Goal: Information Seeking & Learning: Learn about a topic

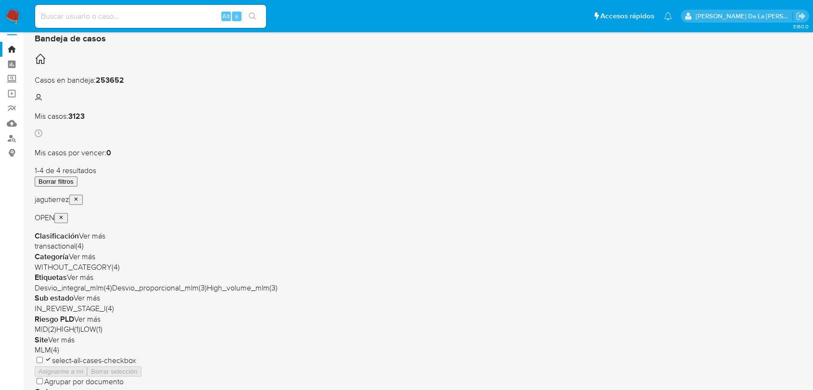
scroll to position [15, 0]
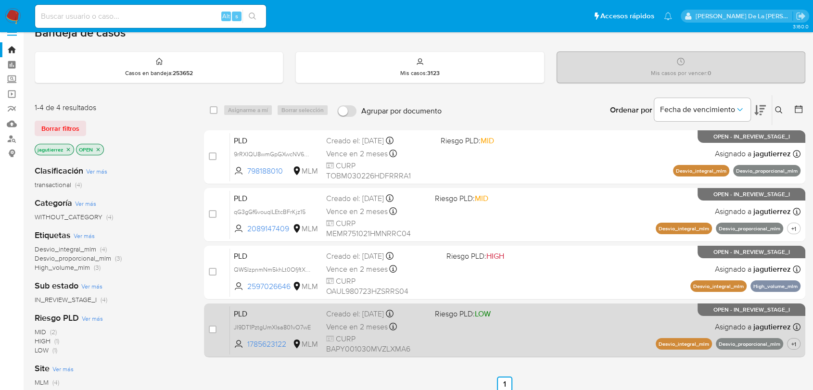
click at [549, 333] on div "PLD JI9DT1PztgUmXlsa801vO7wE 1785623122 MLM Riesgo PLD: LOW Creado el: 12/09/20…" at bounding box center [515, 330] width 571 height 49
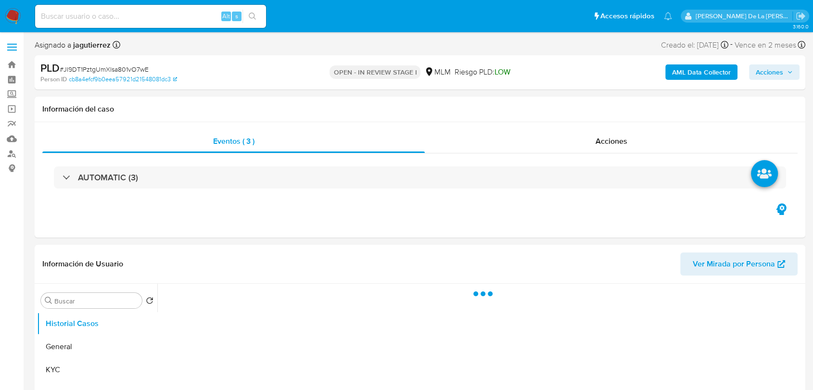
select select "10"
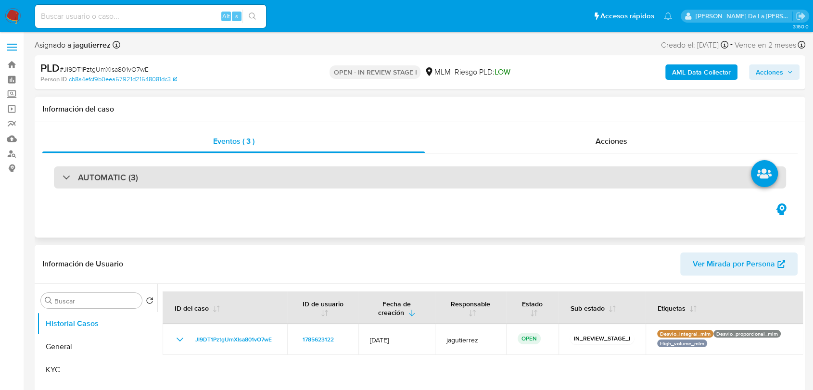
click at [153, 188] on div "AUTOMATIC (3)" at bounding box center [420, 177] width 732 height 22
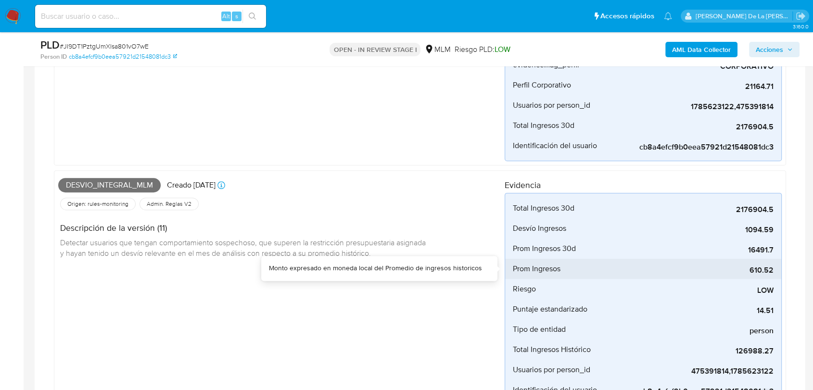
scroll to position [374, 0]
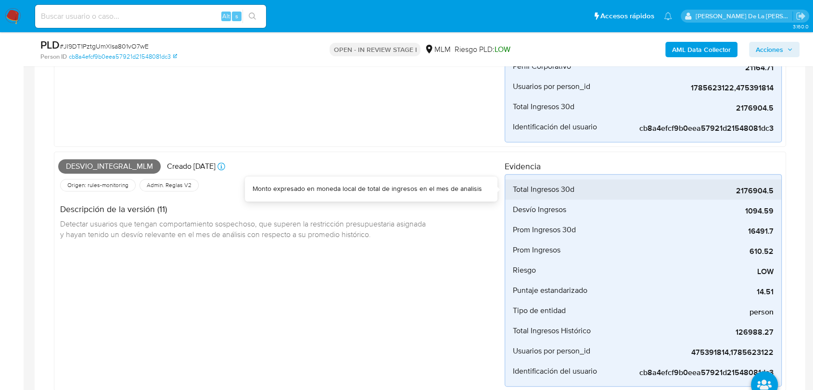
drag, startPoint x: 735, startPoint y: 189, endPoint x: 777, endPoint y: 191, distance: 42.9
click at [777, 191] on li "Total Ingresos 30d 2176904.5" at bounding box center [643, 189] width 276 height 20
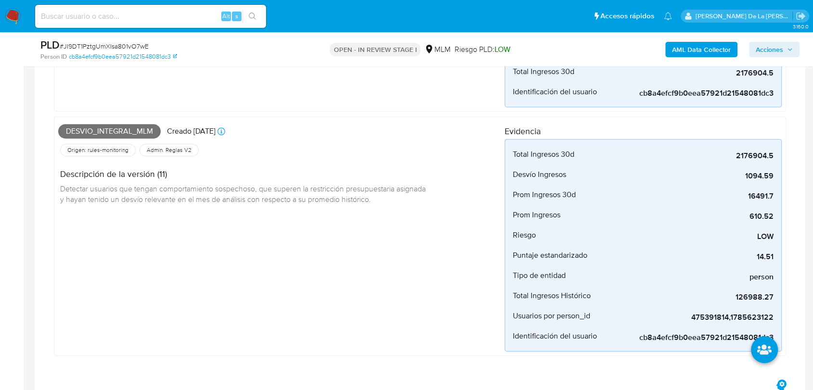
scroll to position [427, 0]
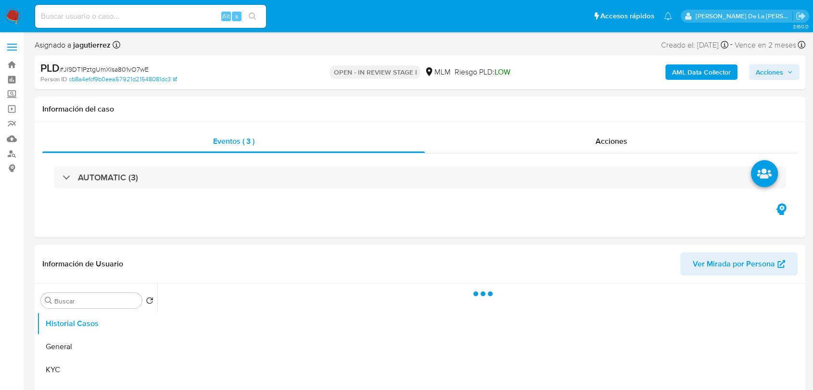
select select "10"
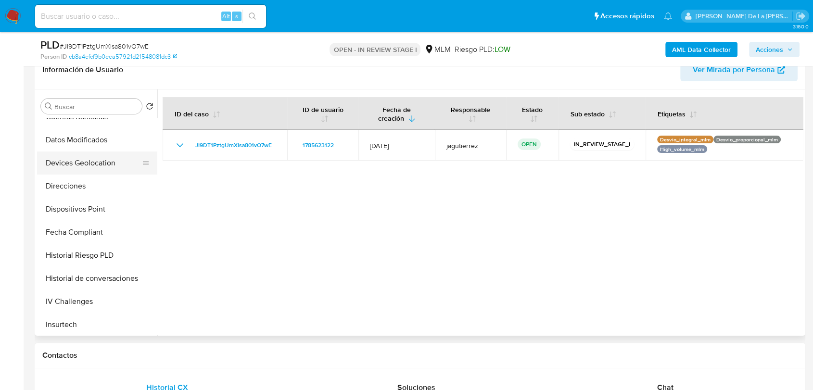
scroll to position [267, 0]
click at [66, 276] on button "Historial de conversaciones" at bounding box center [93, 277] width 113 height 23
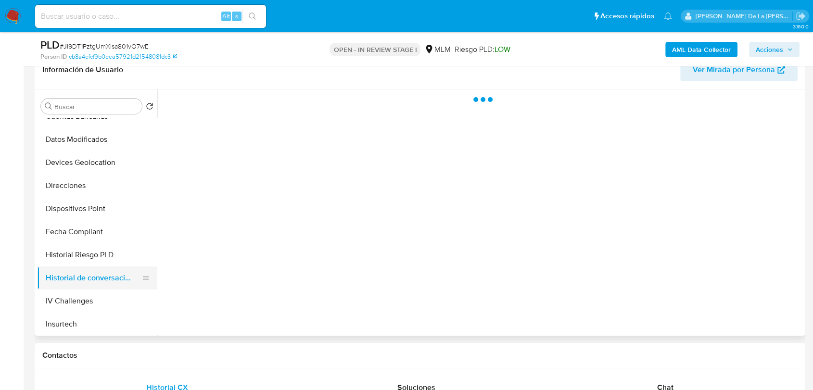
scroll to position [0, 0]
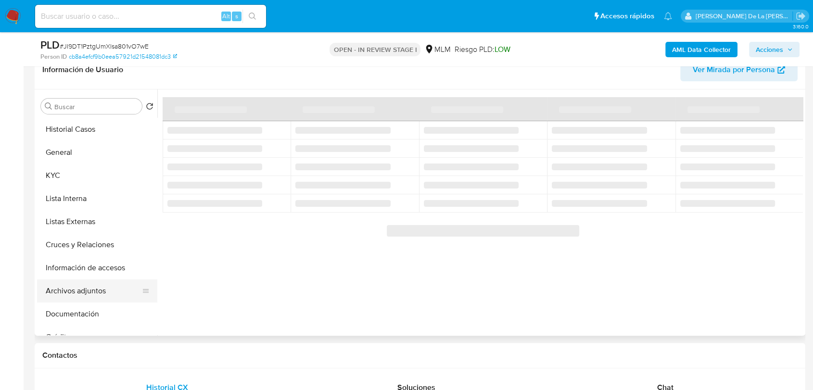
click at [90, 282] on button "Archivos adjuntos" at bounding box center [93, 290] width 113 height 23
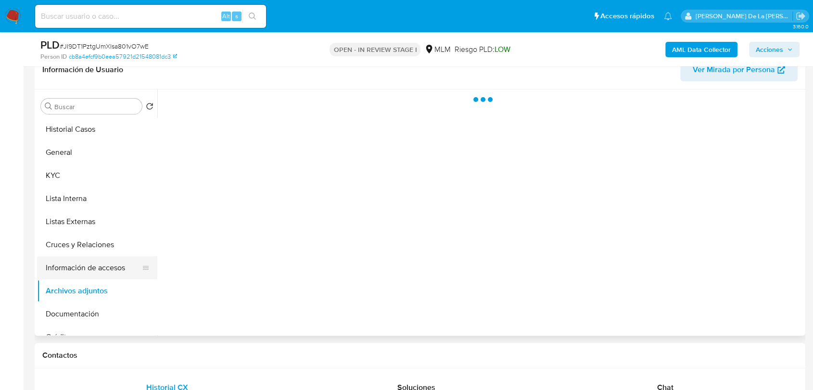
click at [104, 266] on button "Información de accesos" at bounding box center [93, 267] width 113 height 23
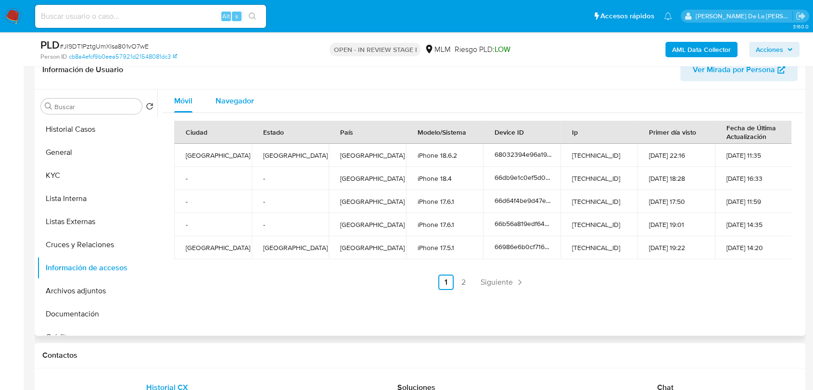
click at [243, 95] on span "Navegador" at bounding box center [235, 100] width 38 height 11
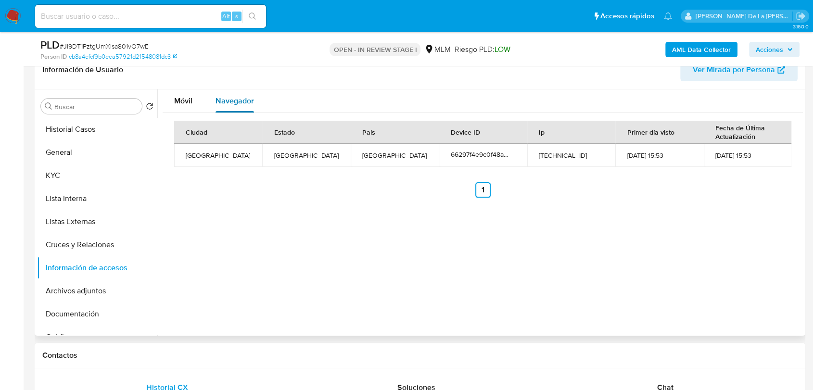
click at [222, 95] on span "Navegador" at bounding box center [235, 100] width 38 height 11
click at [204, 91] on button "Navegador" at bounding box center [235, 100] width 62 height 23
click at [186, 93] on div "Móvil" at bounding box center [183, 100] width 18 height 23
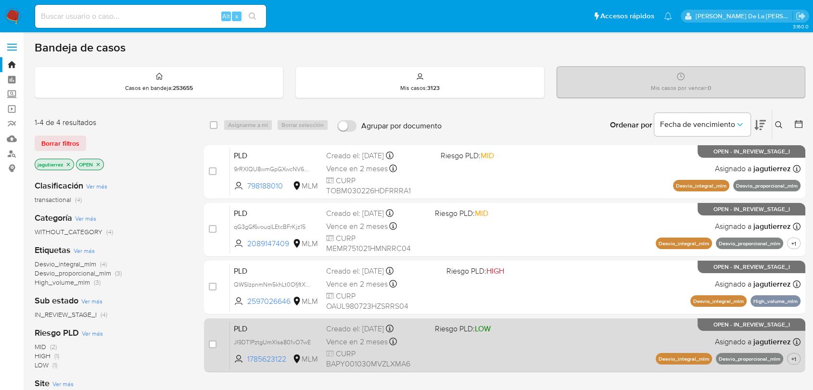
click at [481, 345] on div "PLD JI9DT1PztgUmXlsa801vO7wE 1785623122 MLM Riesgo PLD: LOW Creado el: 12/09/20…" at bounding box center [515, 345] width 571 height 49
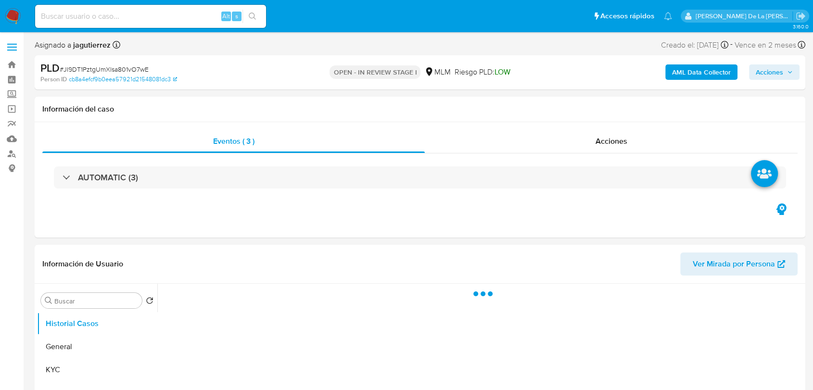
select select "10"
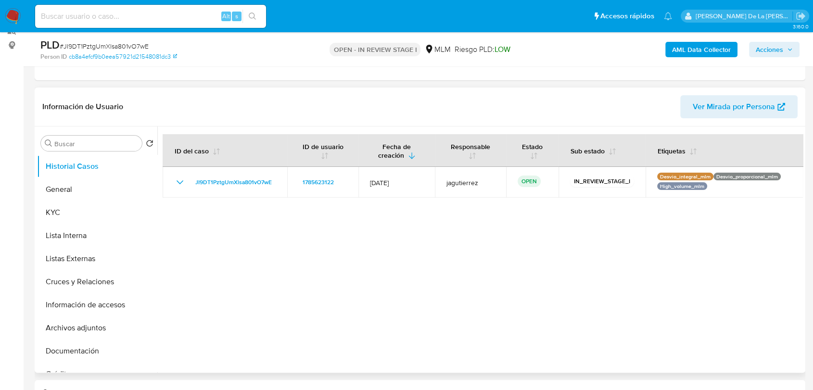
scroll to position [160, 0]
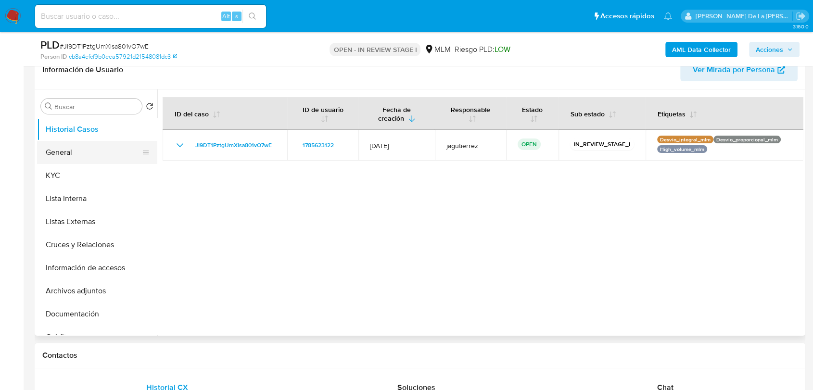
click at [77, 152] on button "General" at bounding box center [93, 152] width 113 height 23
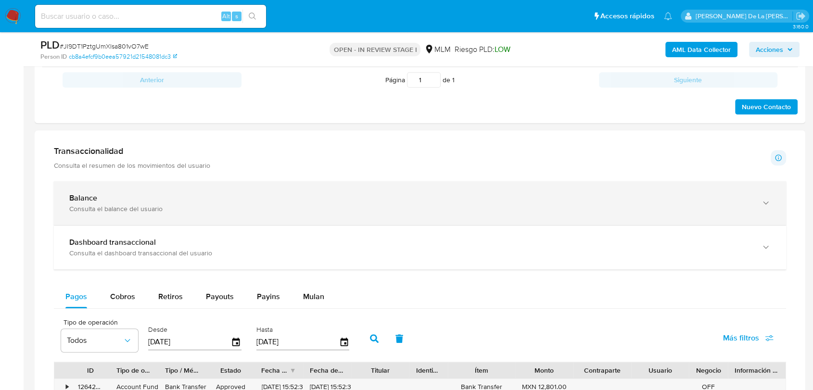
scroll to position [588, 0]
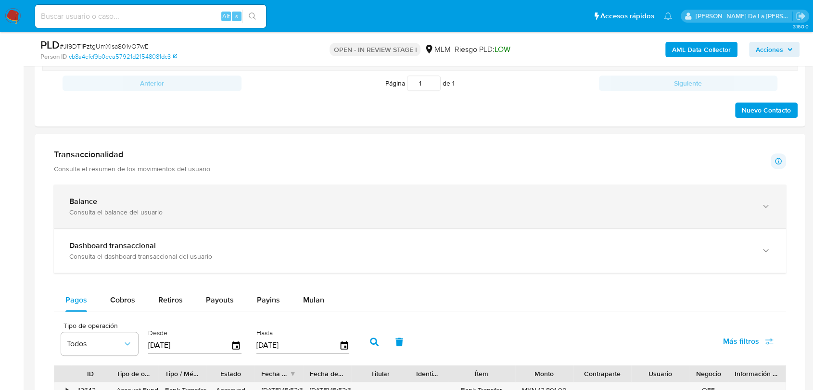
click at [119, 188] on div "Balance Consulta el balance del usuario" at bounding box center [420, 207] width 732 height 44
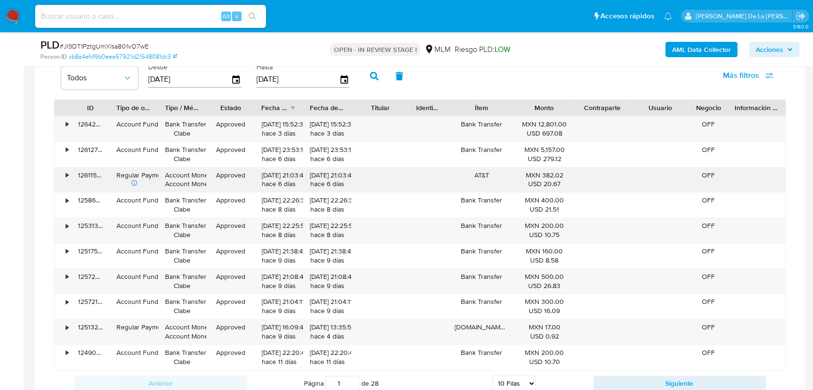
scroll to position [1069, 0]
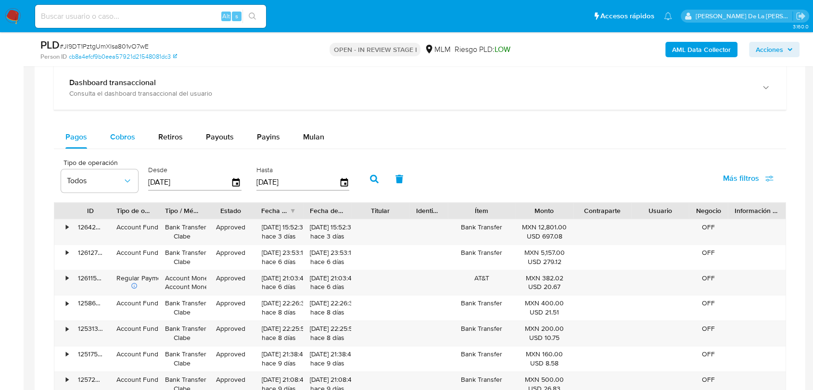
click at [101, 137] on button "Cobros" at bounding box center [123, 137] width 48 height 23
select select "10"
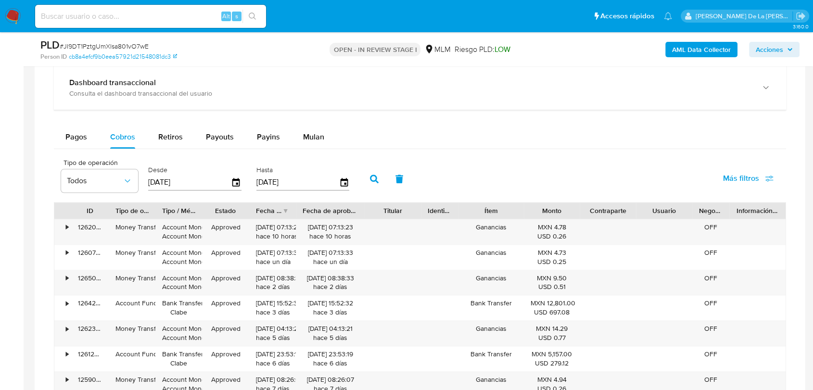
drag, startPoint x: 349, startPoint y: 213, endPoint x: 368, endPoint y: 212, distance: 19.7
click at [368, 212] on div at bounding box center [364, 211] width 17 height 16
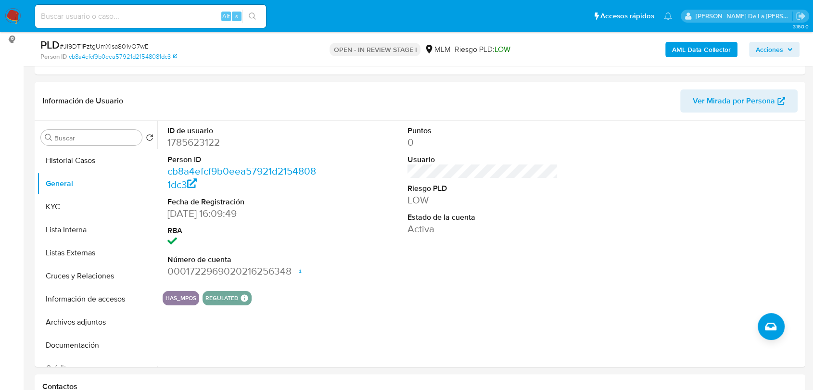
scroll to position [131, 0]
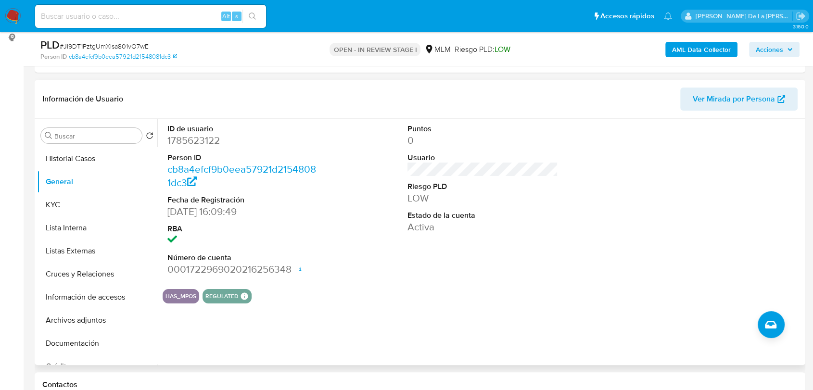
click at [473, 276] on div "Puntos 0 Usuario Riesgo PLD LOW Estado de la cuenta Activa" at bounding box center [483, 200] width 160 height 163
click at [57, 202] on button "KYC" at bounding box center [93, 204] width 113 height 23
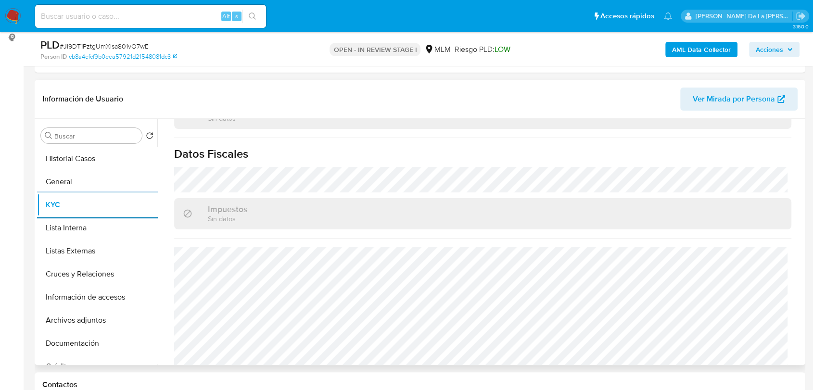
scroll to position [604, 0]
click at [71, 220] on button "Lista Interna" at bounding box center [93, 227] width 113 height 23
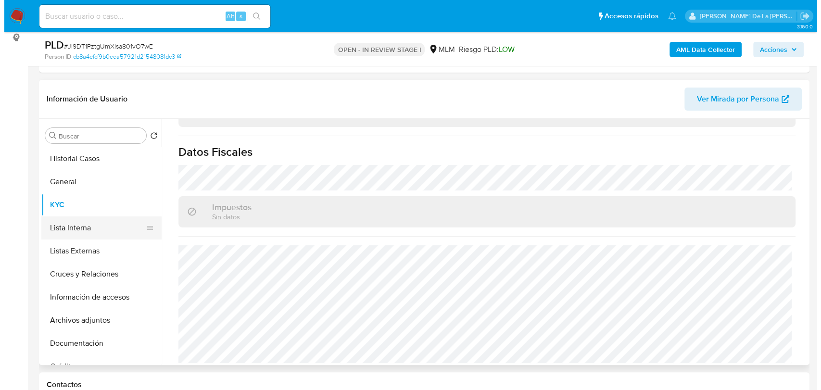
scroll to position [0, 0]
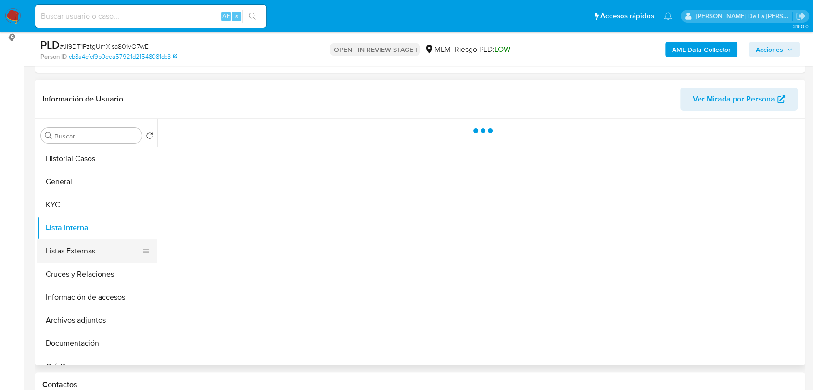
click at [70, 244] on button "Listas Externas" at bounding box center [93, 251] width 113 height 23
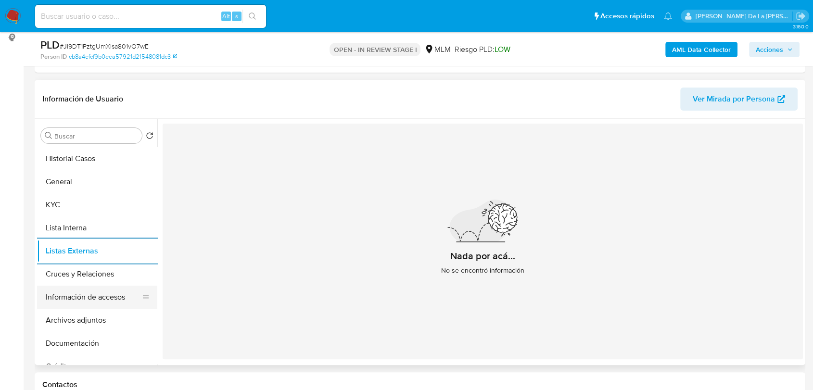
click at [56, 296] on button "Información de accesos" at bounding box center [93, 297] width 113 height 23
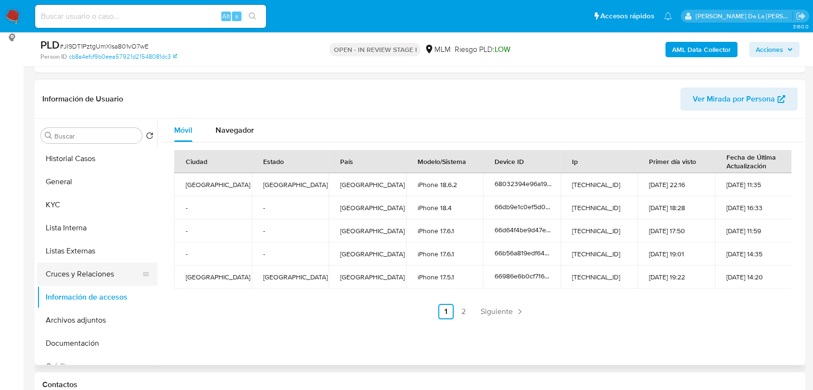
click at [99, 284] on button "Cruces y Relaciones" at bounding box center [93, 274] width 113 height 23
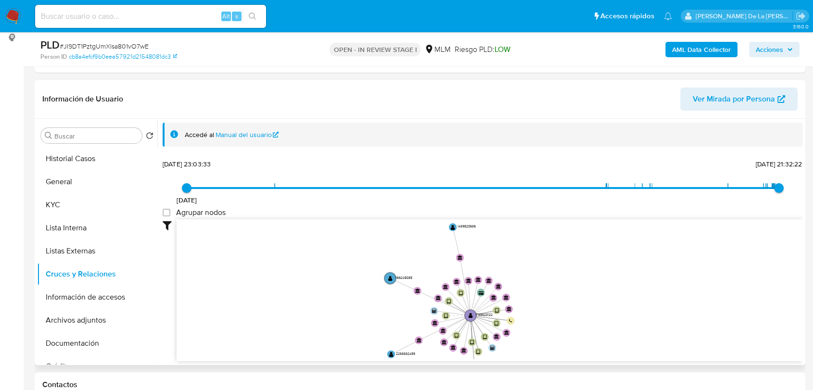
drag, startPoint x: 468, startPoint y: 278, endPoint x: 454, endPoint y: 317, distance: 41.5
click at [454, 317] on icon "device-68032394e96a19887bf1b2e9  user-1785623122  1785623122 device-66d256992…" at bounding box center [490, 288] width 626 height 139
click at [100, 301] on button "Información de accesos" at bounding box center [93, 297] width 113 height 23
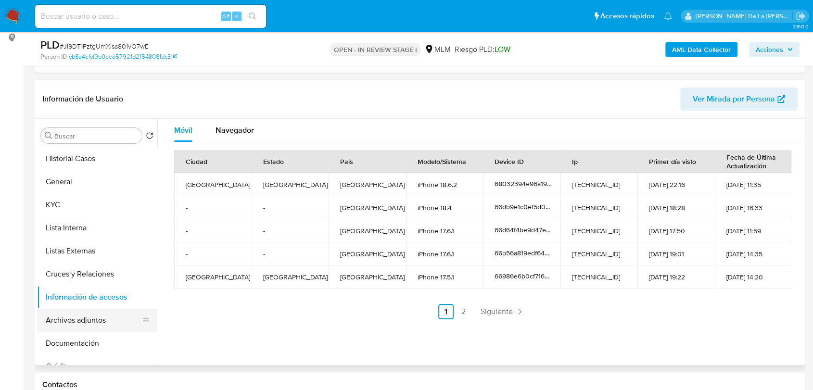
click at [87, 317] on button "Archivos adjuntos" at bounding box center [93, 320] width 113 height 23
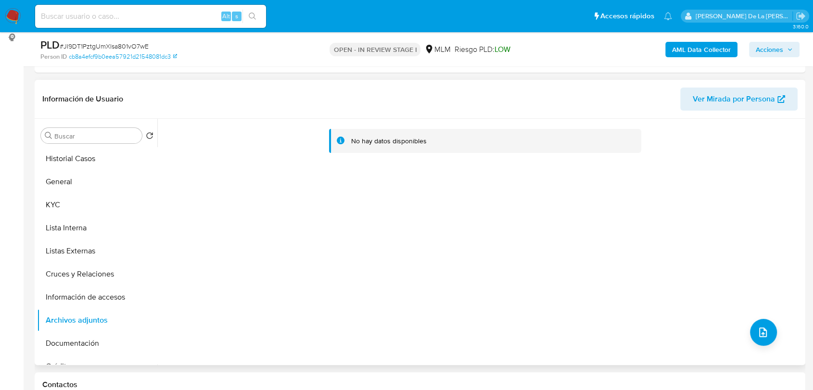
click at [775, 342] on div "No hay datos disponibles" at bounding box center [480, 242] width 646 height 246
click at [758, 336] on icon "upload-file" at bounding box center [763, 333] width 12 height 12
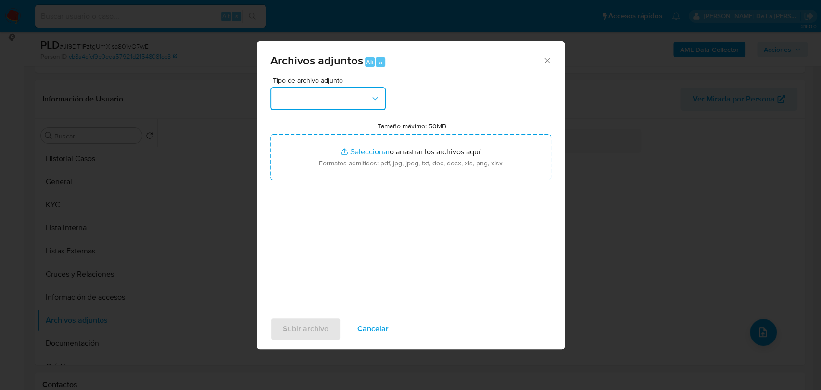
click at [328, 100] on button "button" at bounding box center [327, 98] width 115 height 23
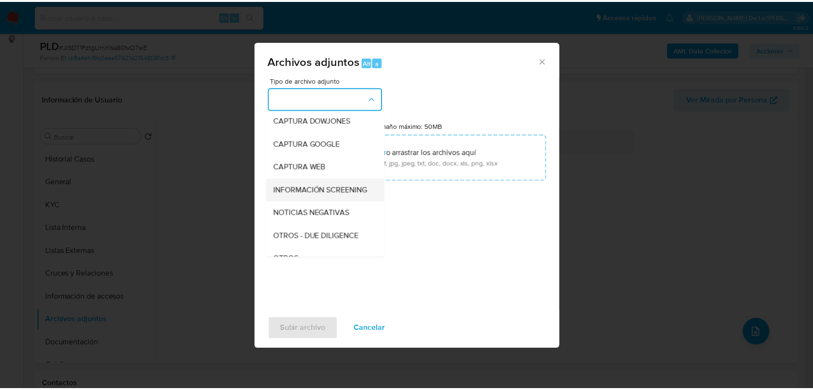
scroll to position [50, 0]
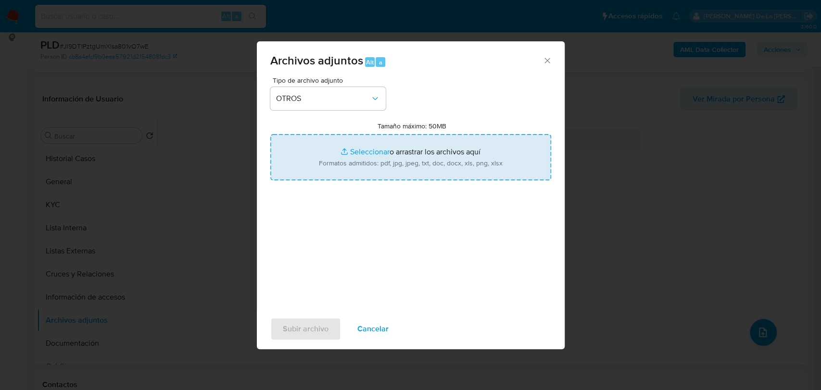
type input "C:\fakepath\1785623122_YAMILETH BLANCO PENA_SEP2025.pdf"
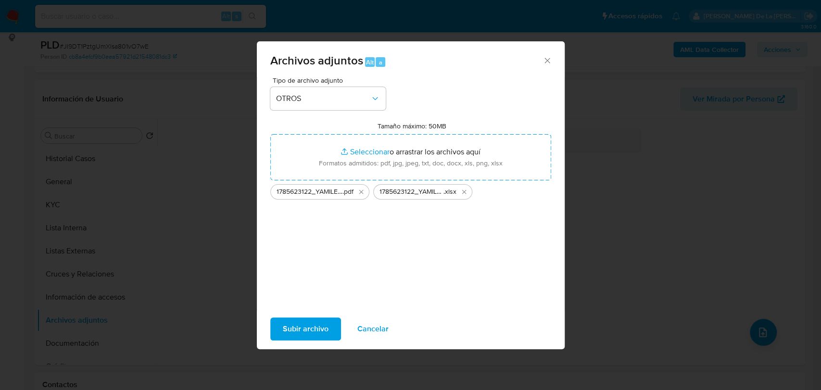
click at [310, 335] on span "Subir archivo" at bounding box center [306, 328] width 46 height 21
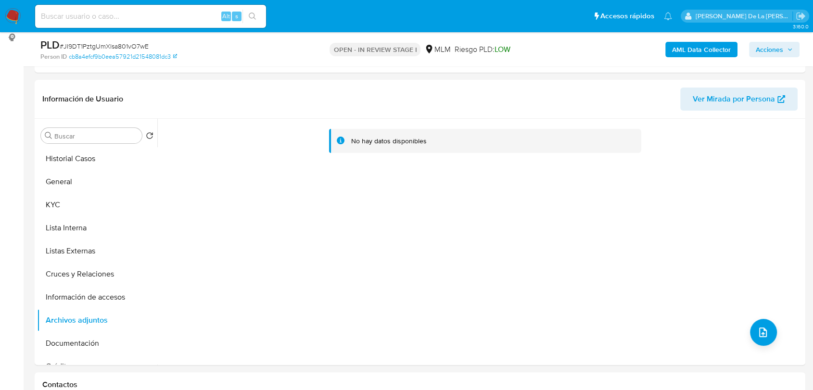
click at [794, 38] on div "AML Data Collector Acciones" at bounding box center [674, 49] width 251 height 23
click at [781, 51] on span "Acciones" at bounding box center [769, 49] width 27 height 15
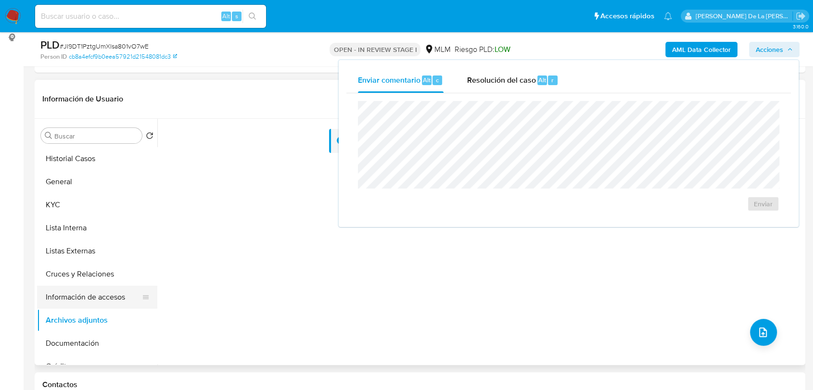
click at [82, 290] on button "Información de accesos" at bounding box center [93, 297] width 113 height 23
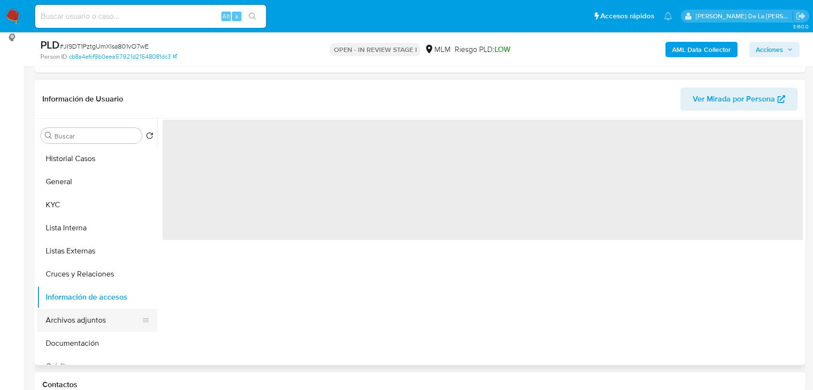
click at [82, 310] on button "Archivos adjuntos" at bounding box center [93, 320] width 113 height 23
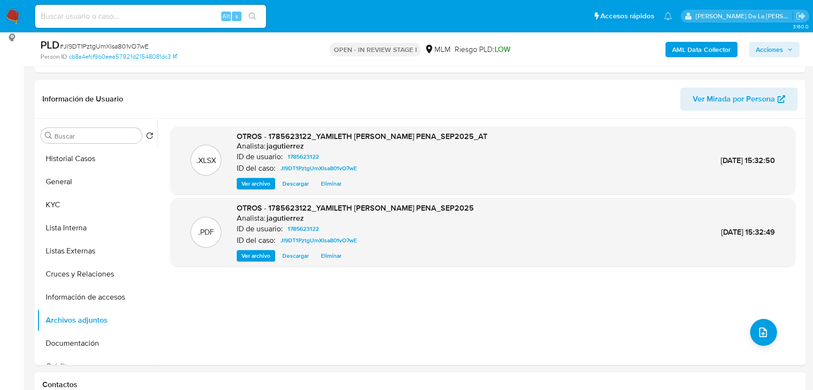
click at [774, 50] on span "Acciones" at bounding box center [769, 49] width 27 height 15
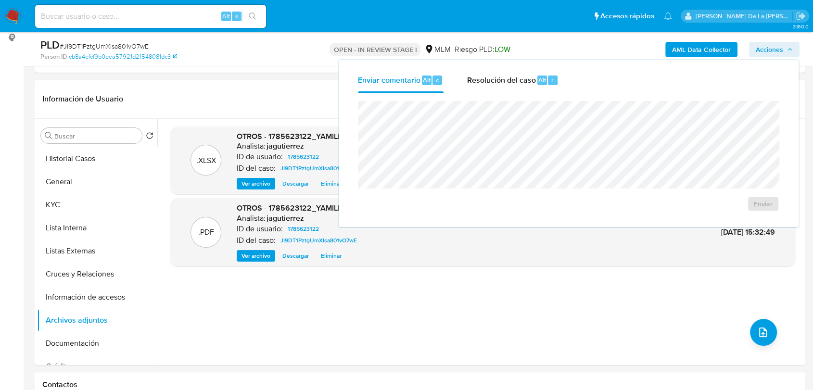
drag, startPoint x: 480, startPoint y: 84, endPoint x: 478, endPoint y: 95, distance: 11.2
click at [481, 84] on span "Resolución del caso" at bounding box center [501, 79] width 69 height 11
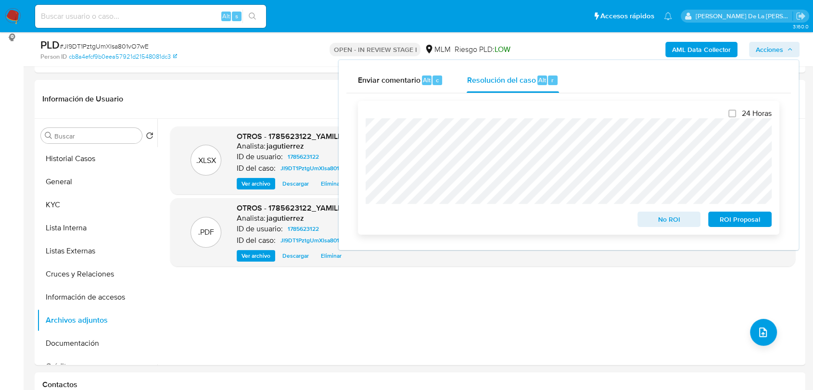
click at [739, 223] on span "ROI Proposal" at bounding box center [740, 219] width 50 height 13
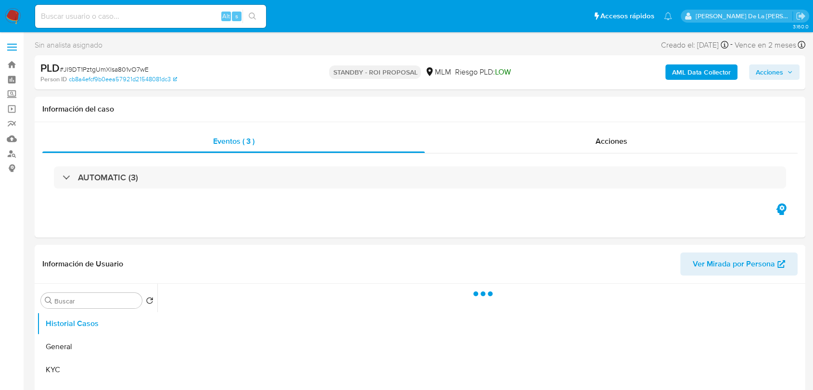
select select "10"
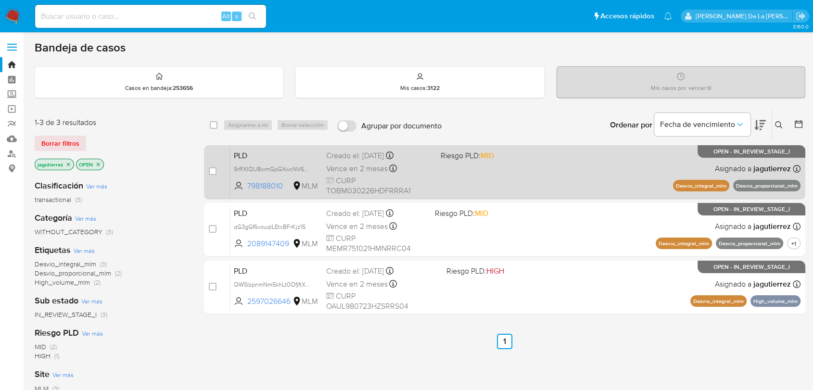
click at [502, 154] on span "Riesgo PLD: MID" at bounding box center [494, 155] width 107 height 13
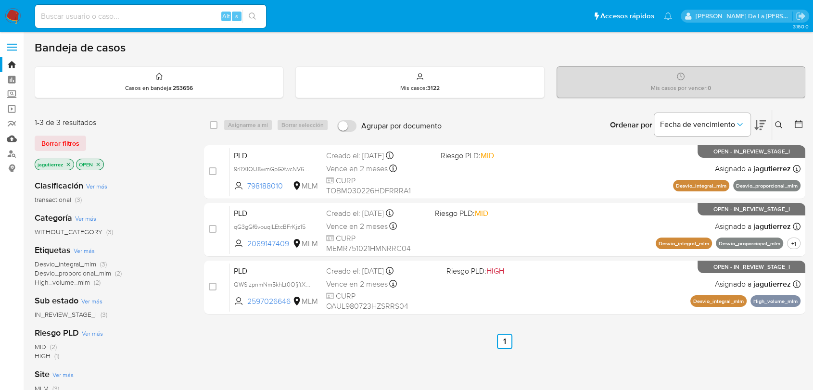
click at [12, 143] on link "Mulan" at bounding box center [57, 138] width 114 height 15
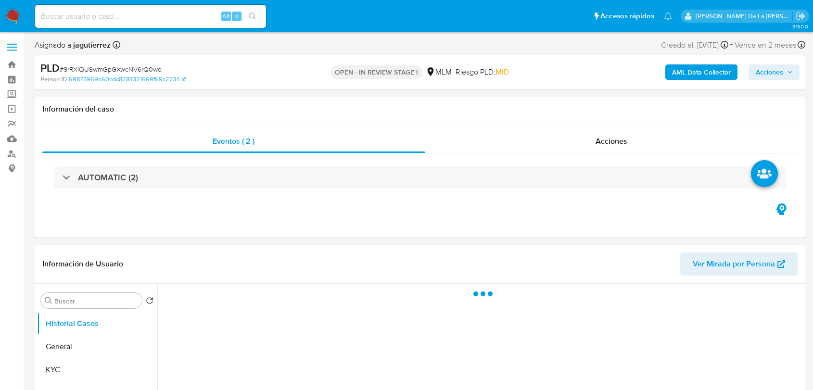
select select "10"
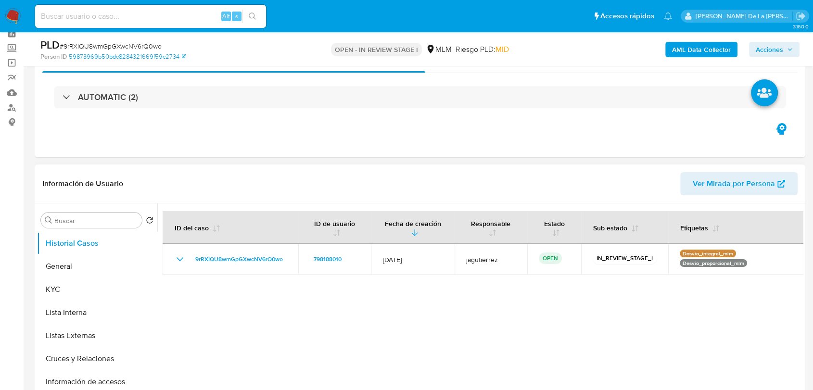
scroll to position [107, 0]
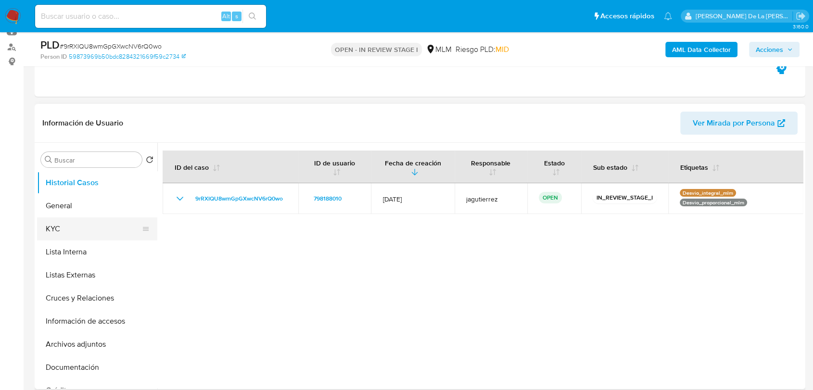
click at [46, 228] on button "KYC" at bounding box center [93, 228] width 113 height 23
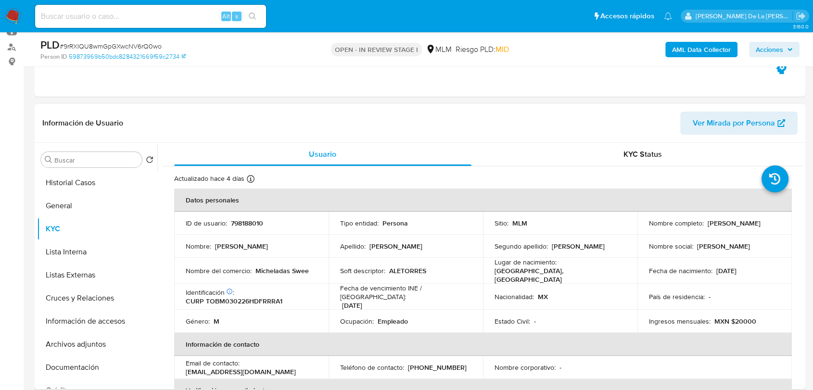
drag, startPoint x: 645, startPoint y: 228, endPoint x: 751, endPoint y: 231, distance: 106.9
click at [751, 231] on td "Nombre completo : Martin Alejandro Torres Barragan" at bounding box center [714, 223] width 154 height 23
drag, startPoint x: 254, startPoint y: 270, endPoint x: 315, endPoint y: 272, distance: 60.6
click at [315, 272] on div "Nombre del comercio : Micheladas Swee" at bounding box center [251, 270] width 131 height 9
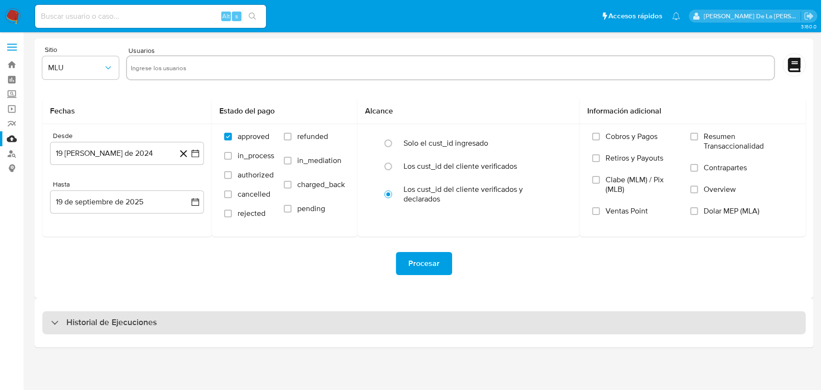
click at [56, 320] on div "Historial de Ejecuciones" at bounding box center [104, 323] width 106 height 12
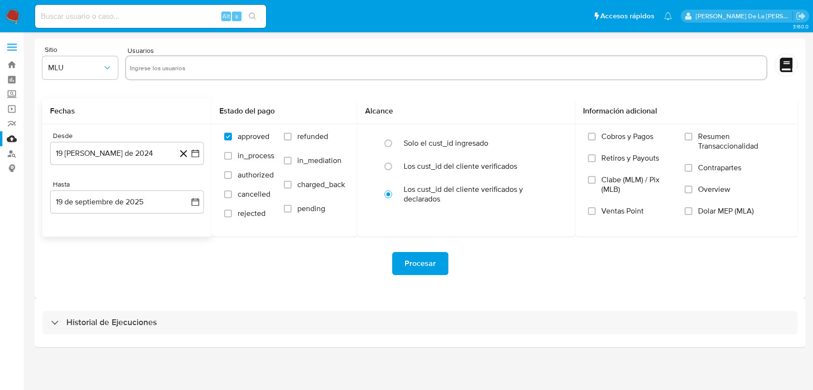
select select "10"
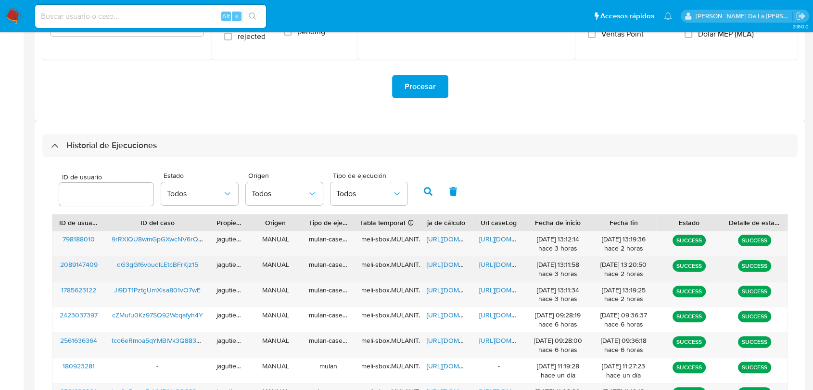
scroll to position [214, 0]
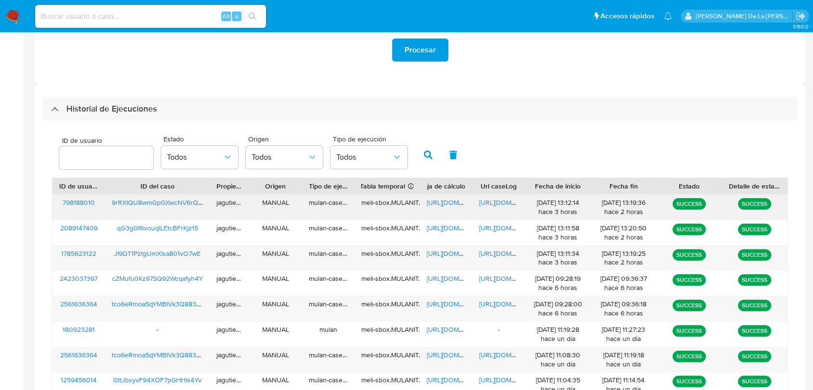
click at [452, 204] on span "https://docs.google.com/spreadsheets/d/1M63R_44BDT4UpFV8euZU6zb9YBWP2voSBSA8MzP…" at bounding box center [460, 203] width 66 height 10
click at [499, 203] on span "https://docs.google.com/document/d/1-rQ93jTsehNLIm3lXHF0A0noYPOaAlUI_pRoEfy0SOk…" at bounding box center [512, 203] width 66 height 10
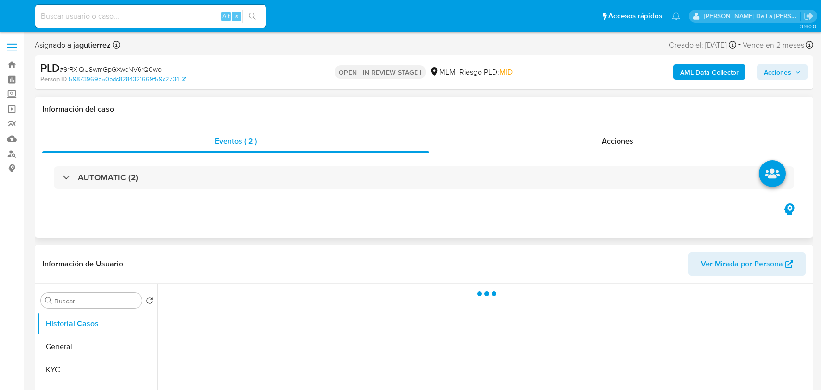
select select "10"
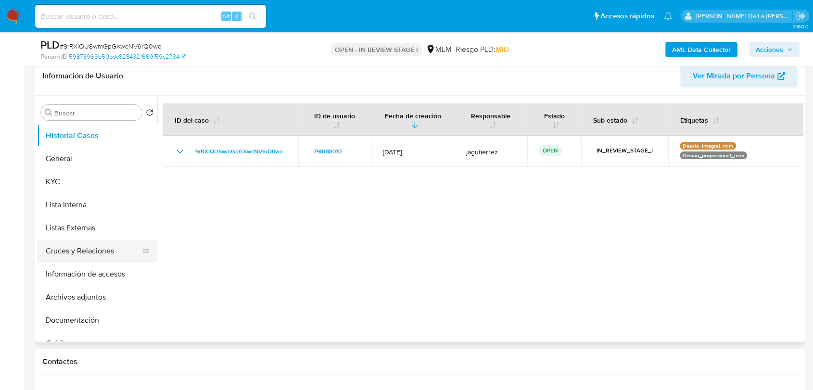
scroll to position [160, 0]
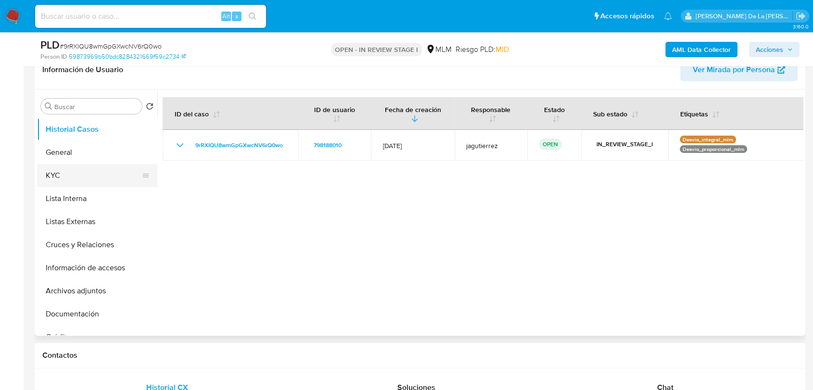
click at [79, 167] on button "KYC" at bounding box center [93, 175] width 113 height 23
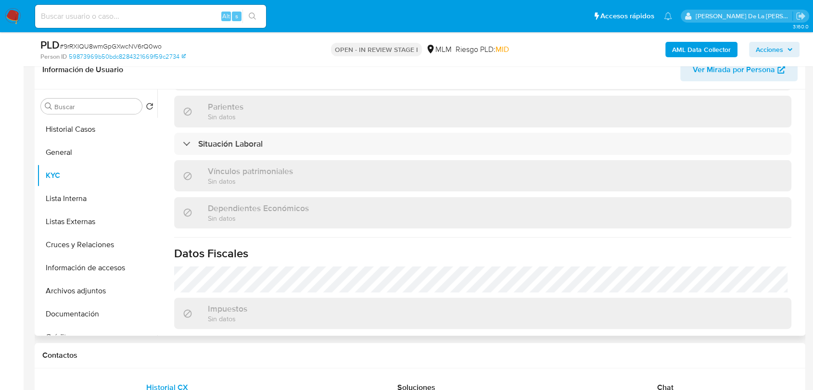
scroll to position [381, 0]
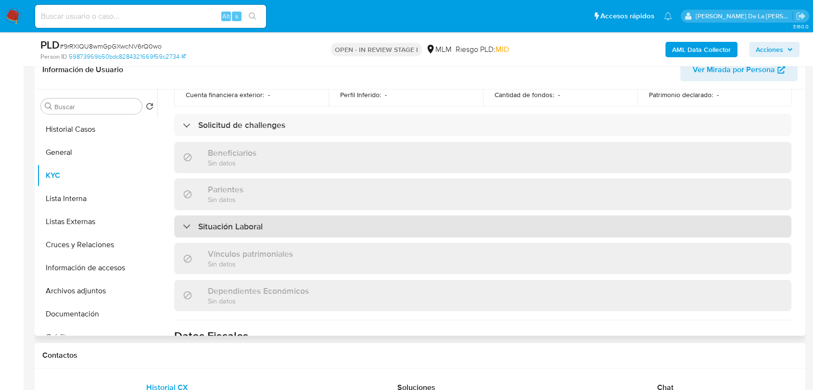
click at [202, 221] on h3 "Situación Laboral" at bounding box center [230, 226] width 64 height 11
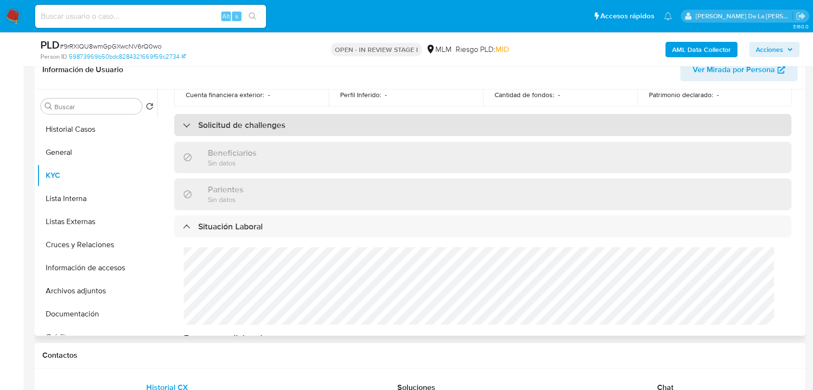
click at [228, 114] on div "Solicitud de challenges" at bounding box center [482, 125] width 617 height 22
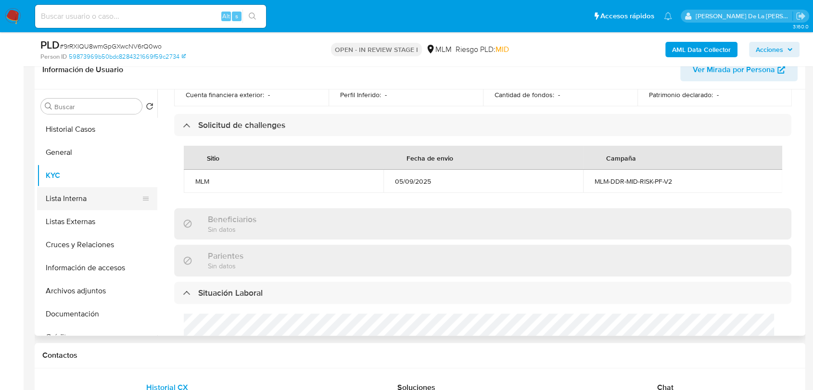
click at [83, 200] on button "Lista Interna" at bounding box center [93, 198] width 113 height 23
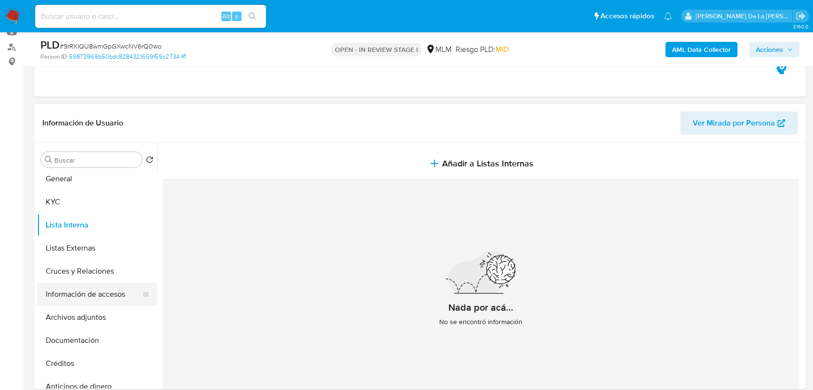
scroll to position [53, 0]
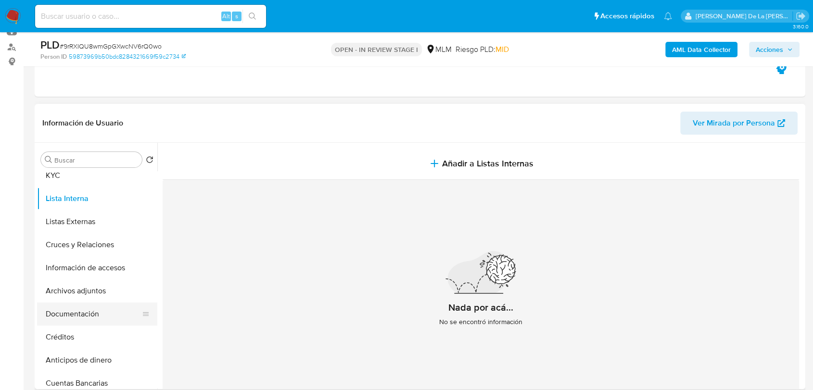
click at [84, 317] on button "Documentación" at bounding box center [93, 314] width 113 height 23
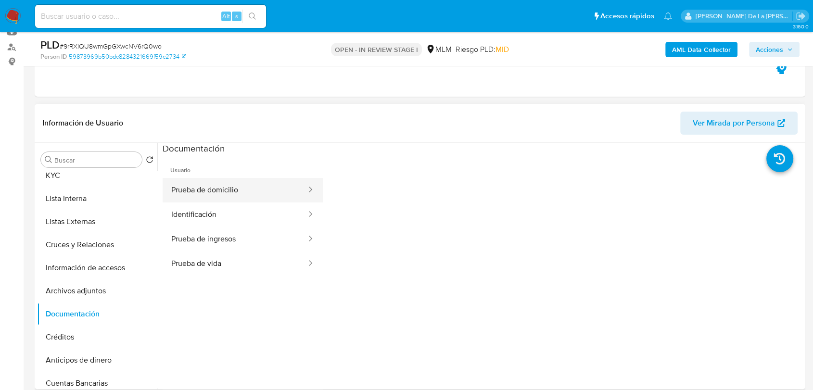
click at [192, 195] on button "Prueba de domicilio" at bounding box center [235, 190] width 145 height 25
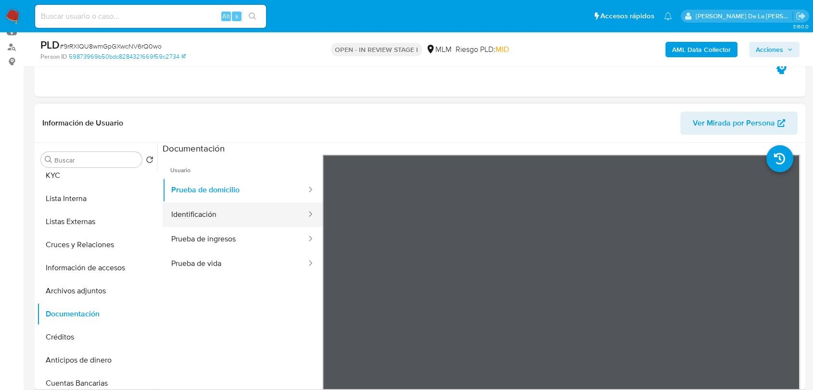
click at [171, 201] on button "Prueba de domicilio" at bounding box center [235, 190] width 145 height 25
click at [181, 215] on button "Identificación" at bounding box center [235, 215] width 145 height 25
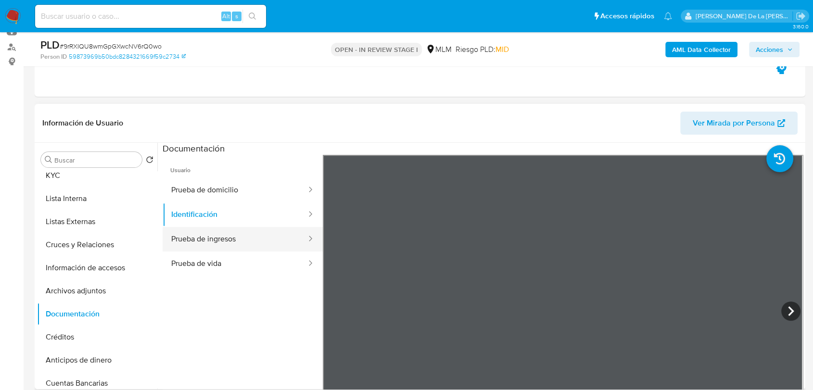
click at [263, 242] on button "Prueba de ingresos" at bounding box center [235, 239] width 145 height 25
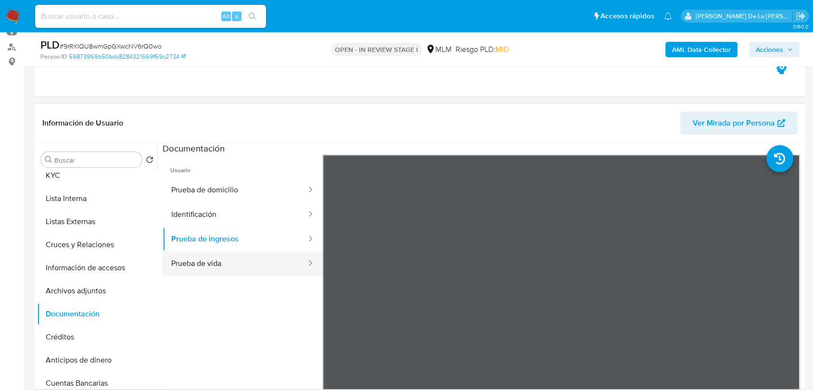
click at [200, 256] on button "Prueba de vida" at bounding box center [235, 264] width 145 height 25
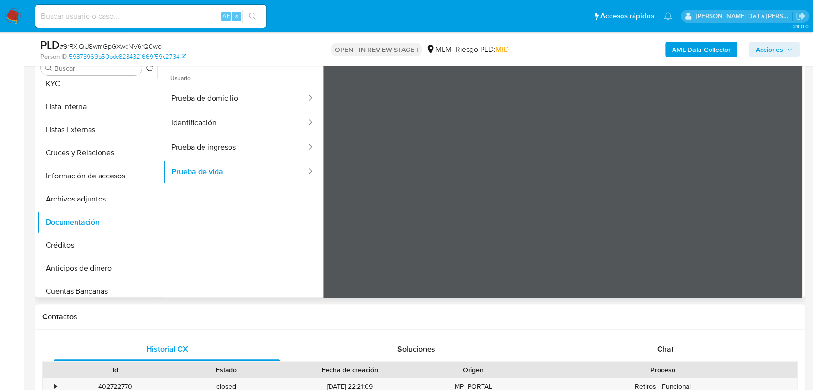
scroll to position [214, 0]
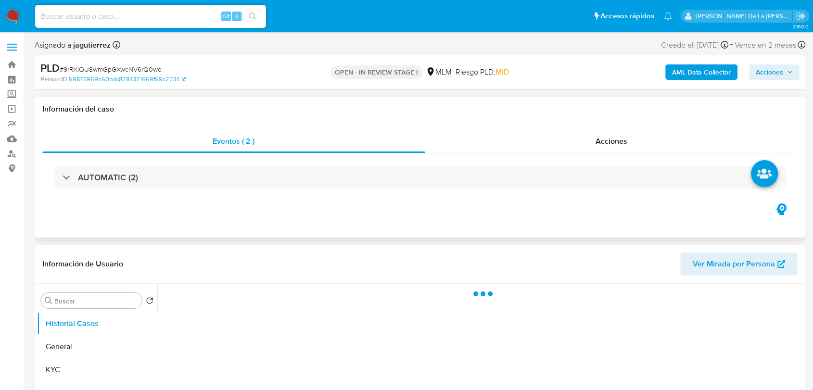
select select "10"
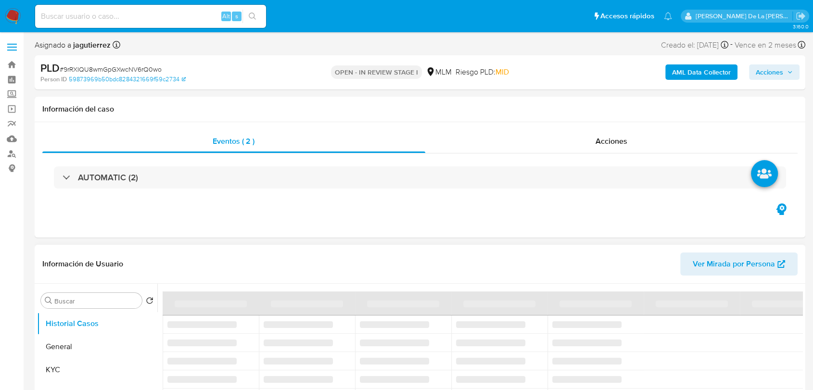
scroll to position [107, 0]
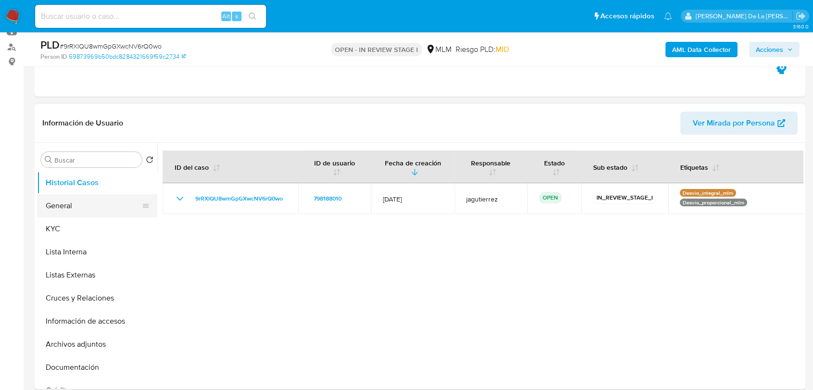
click at [78, 208] on button "General" at bounding box center [93, 205] width 113 height 23
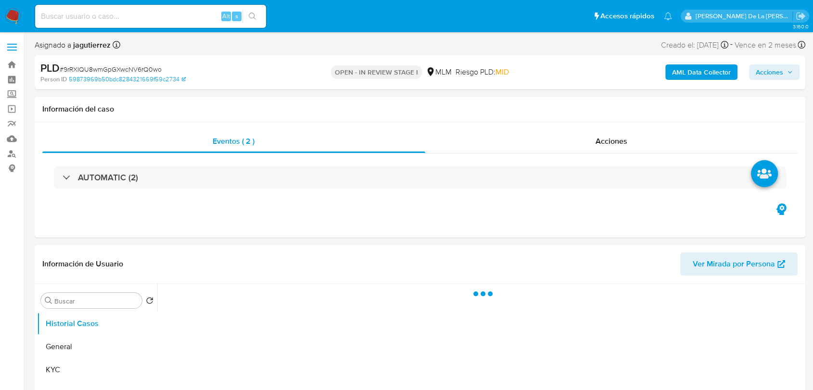
select select "10"
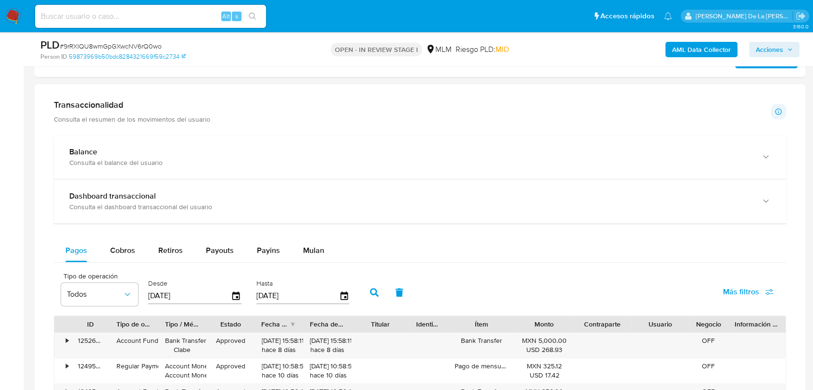
scroll to position [654, 0]
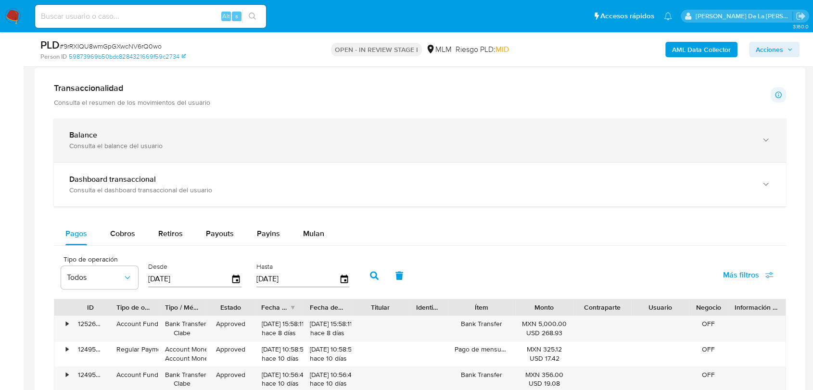
click at [475, 132] on div "Balance" at bounding box center [410, 135] width 682 height 10
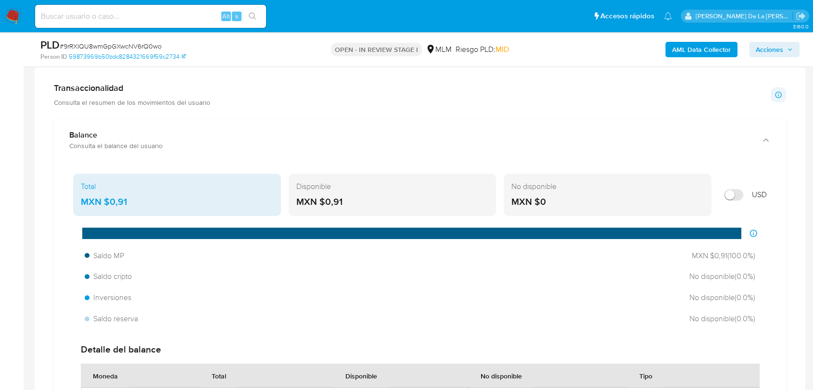
scroll to position [684, 0]
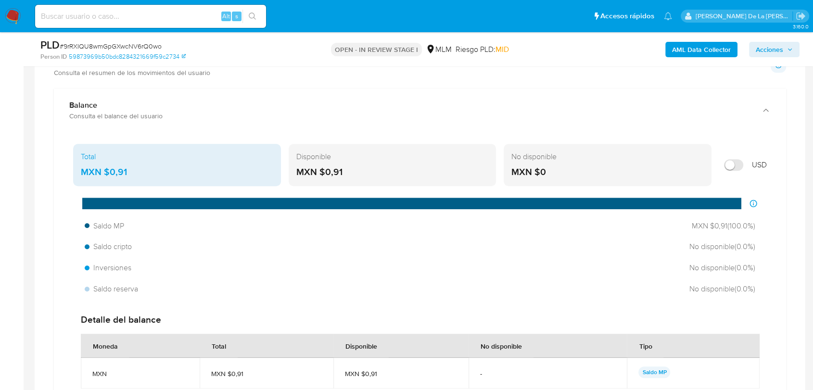
click at [771, 51] on span "Acciones" at bounding box center [769, 49] width 27 height 15
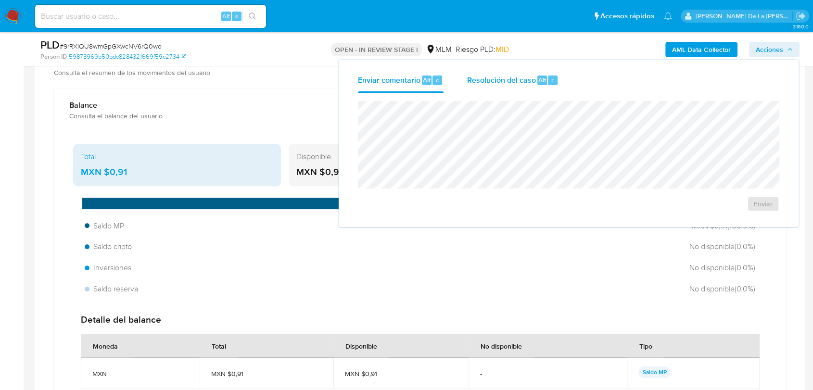
click at [548, 89] on div "Resolución del caso Alt r" at bounding box center [513, 80] width 92 height 25
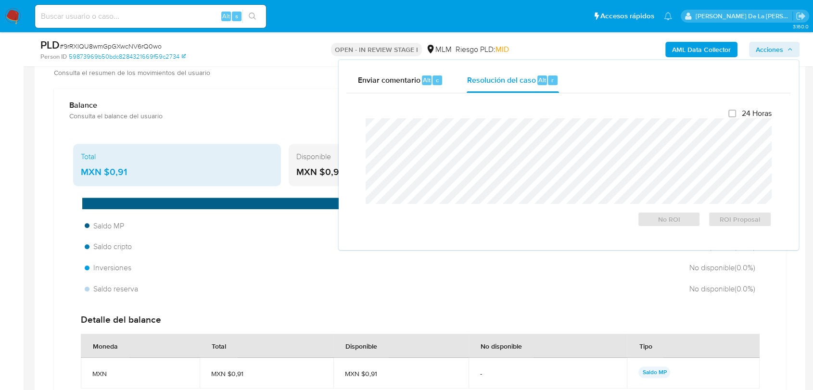
click at [18, 13] on img at bounding box center [13, 16] width 16 height 16
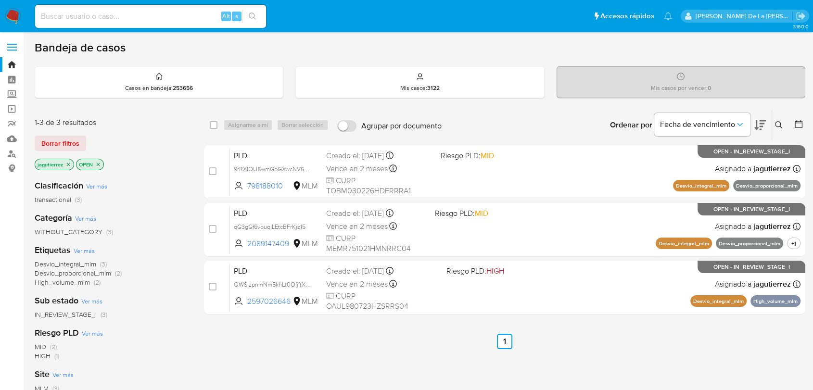
click at [67, 162] on icon "close-filter" at bounding box center [68, 165] width 6 height 6
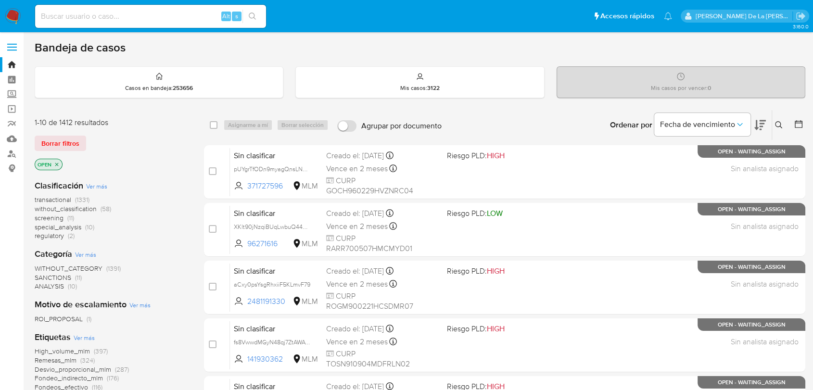
click at [49, 217] on span "screening" at bounding box center [49, 218] width 29 height 10
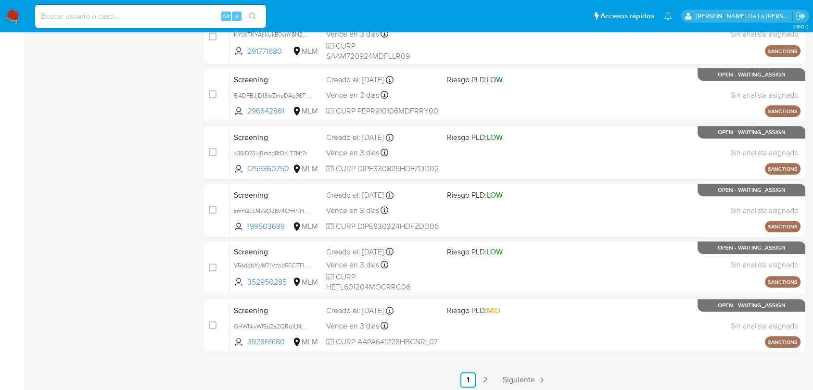
scroll to position [404, 0]
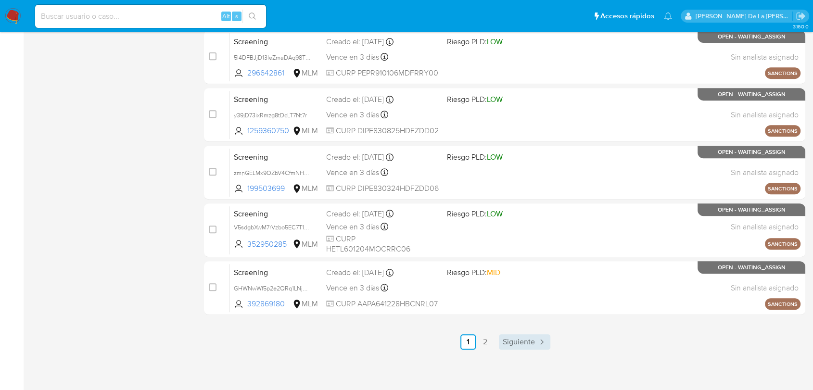
click at [516, 342] on span "Siguiente" at bounding box center [519, 342] width 32 height 8
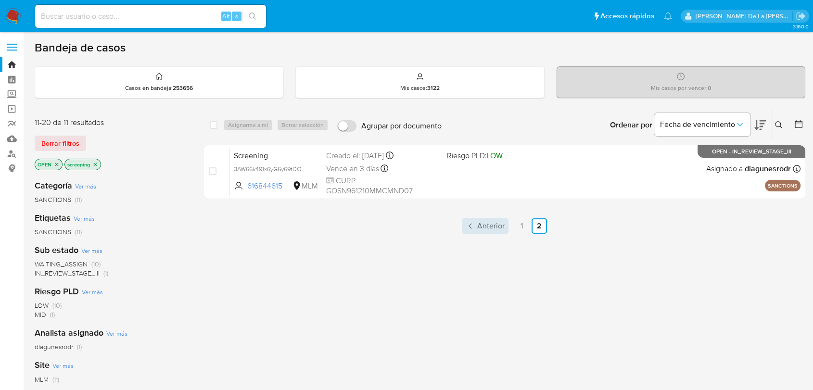
click at [492, 229] on span "Anterior" at bounding box center [490, 226] width 27 height 8
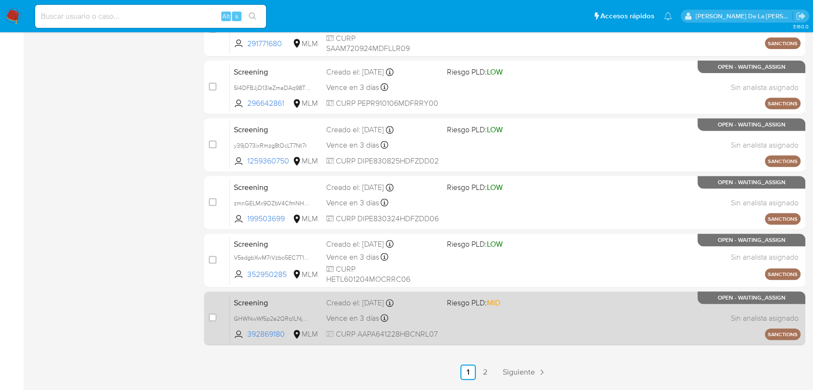
scroll to position [373, 0]
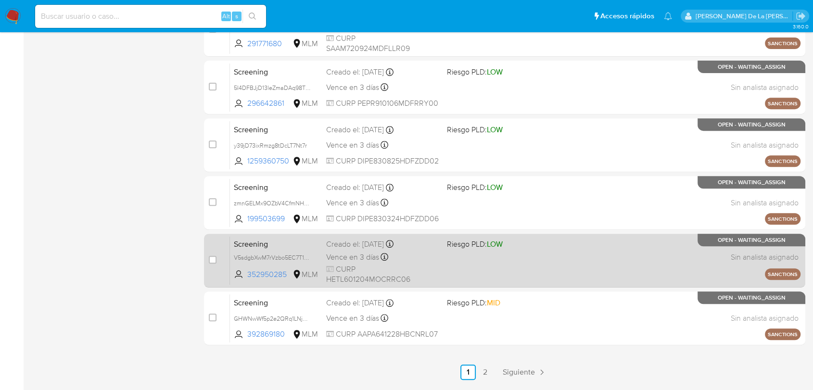
click at [462, 239] on span "Riesgo PLD: LOW" at bounding box center [475, 244] width 56 height 11
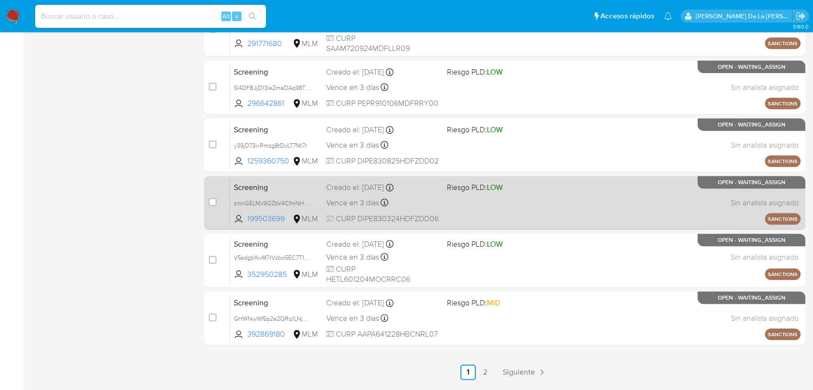
scroll to position [0, 0]
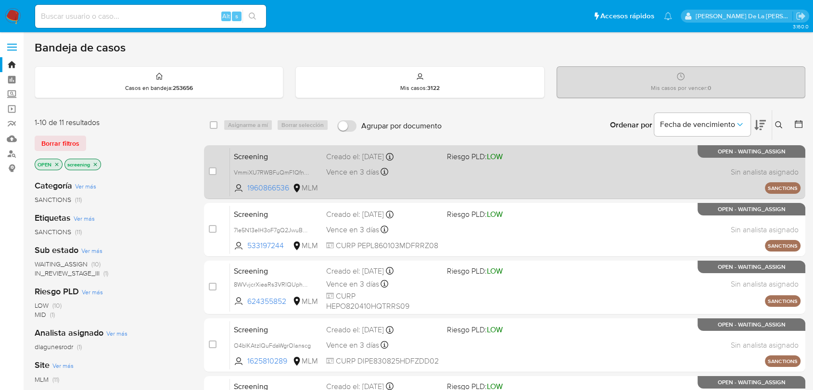
click at [389, 182] on div "Screening VmmiXU7RWBFuQmF1QfnePWFl 1960866536 MLM Riesgo PLD: LOW Creado el: 19…" at bounding box center [515, 172] width 571 height 49
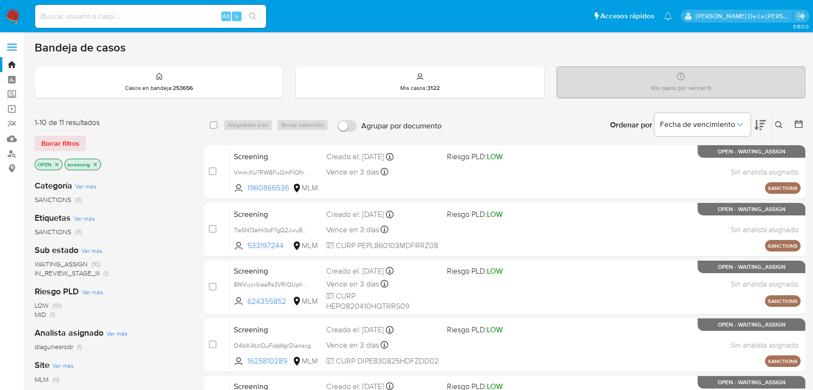
drag, startPoint x: 15, startPoint y: 16, endPoint x: 51, endPoint y: 6, distance: 37.6
click at [15, 16] on img at bounding box center [13, 16] width 16 height 16
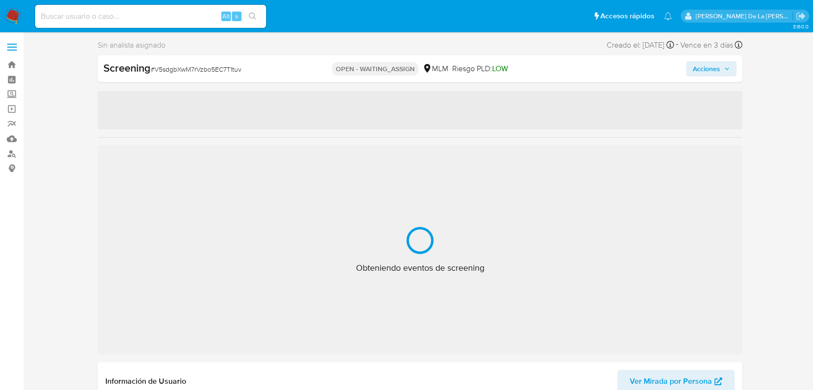
select select "10"
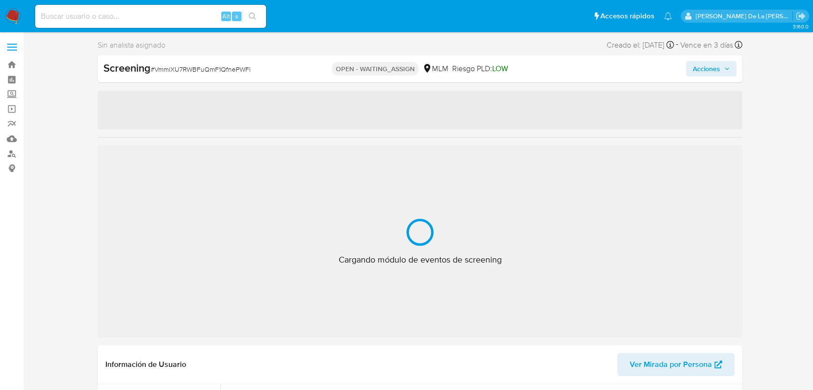
select select "10"
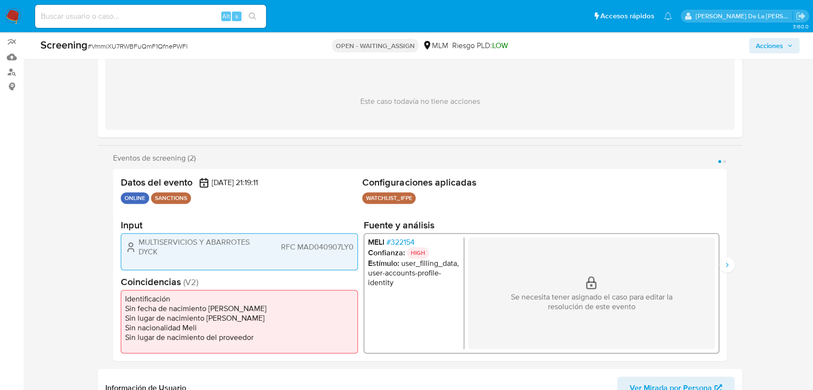
scroll to position [107, 0]
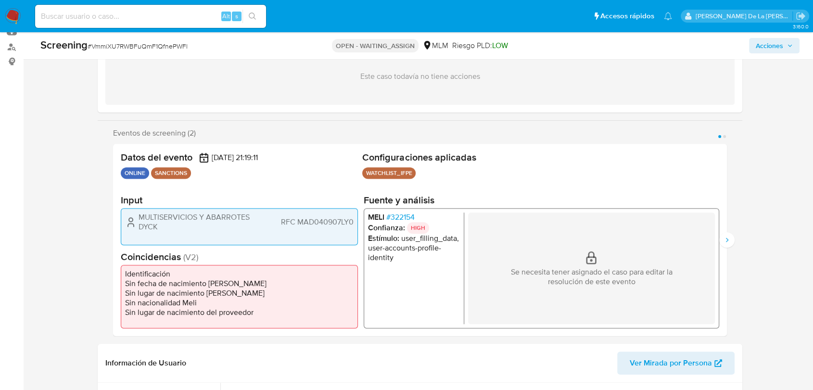
click at [402, 215] on span "# 322154" at bounding box center [400, 218] width 28 height 10
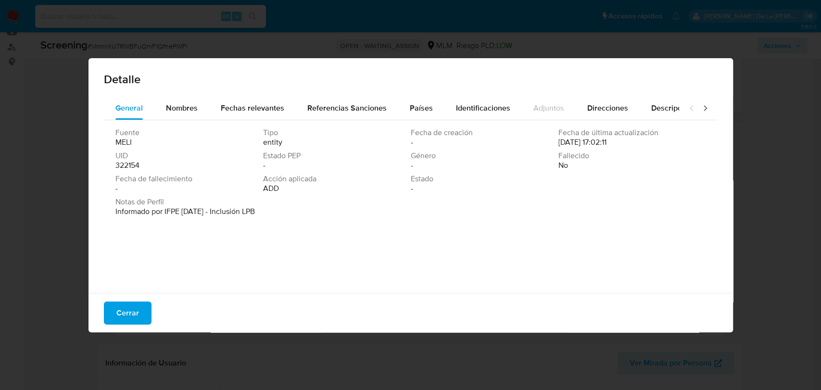
click at [150, 313] on button "Cerrar" at bounding box center [128, 313] width 48 height 23
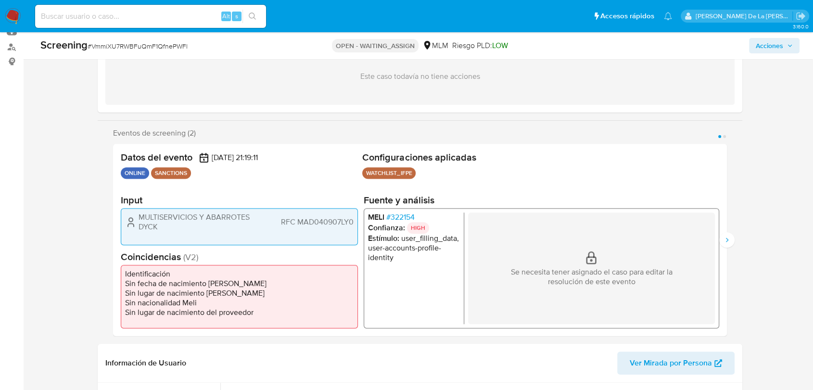
click at [140, 45] on span "# VmmiXU7RWBFuQmF1QfnePWFl" at bounding box center [138, 46] width 100 height 10
copy span "VmmiXU7RWBFuQmF1QfnePWFl"
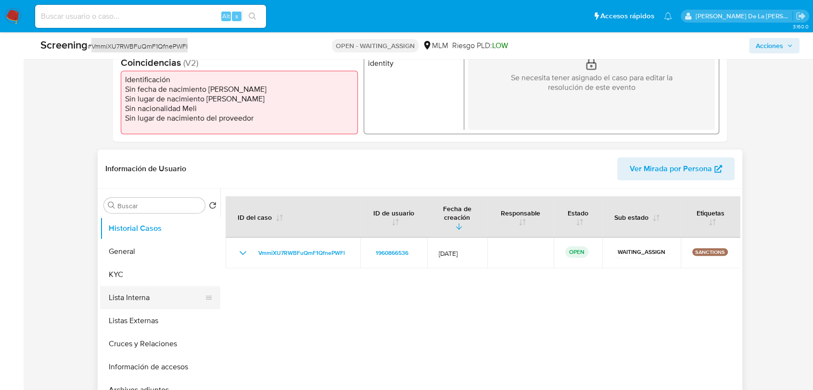
scroll to position [374, 0]
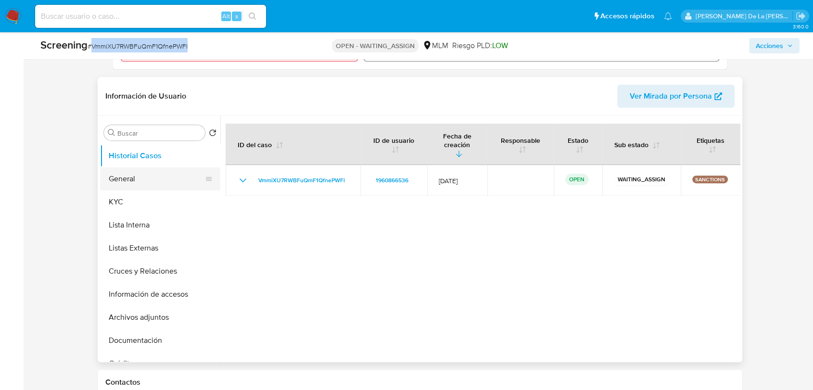
click at [127, 170] on button "General" at bounding box center [156, 178] width 113 height 23
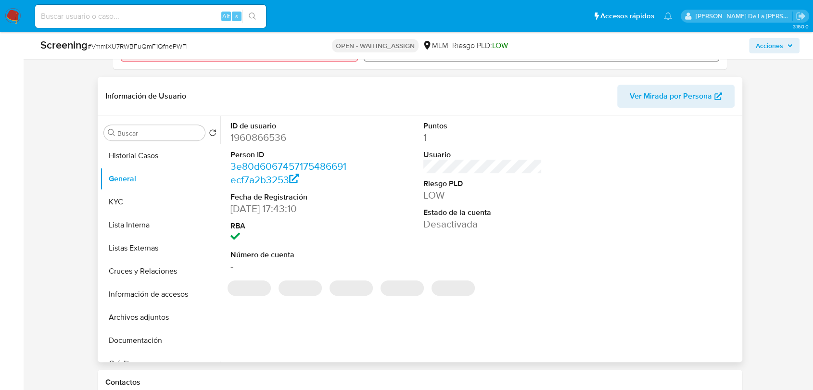
click at [254, 135] on dd "1960866536" at bounding box center [289, 137] width 119 height 13
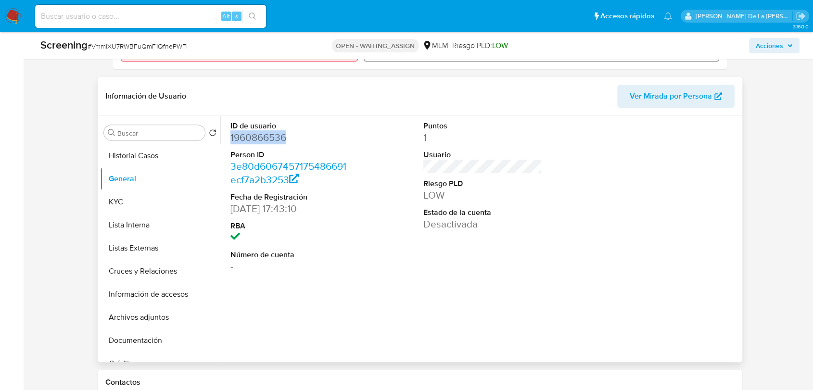
copy dd "1960866536"
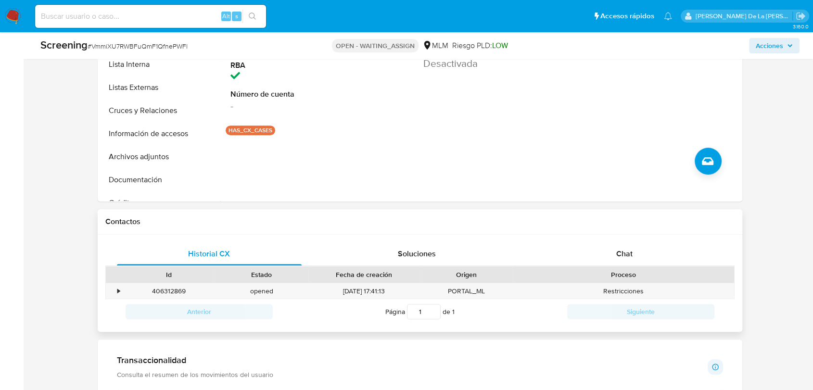
scroll to position [267, 0]
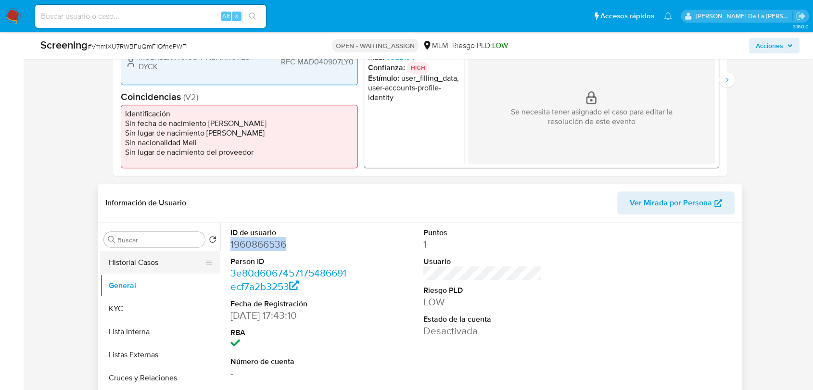
click at [123, 261] on button "Historial Casos" at bounding box center [156, 262] width 113 height 23
